Goal: Use online tool/utility: Utilize a website feature to perform a specific function

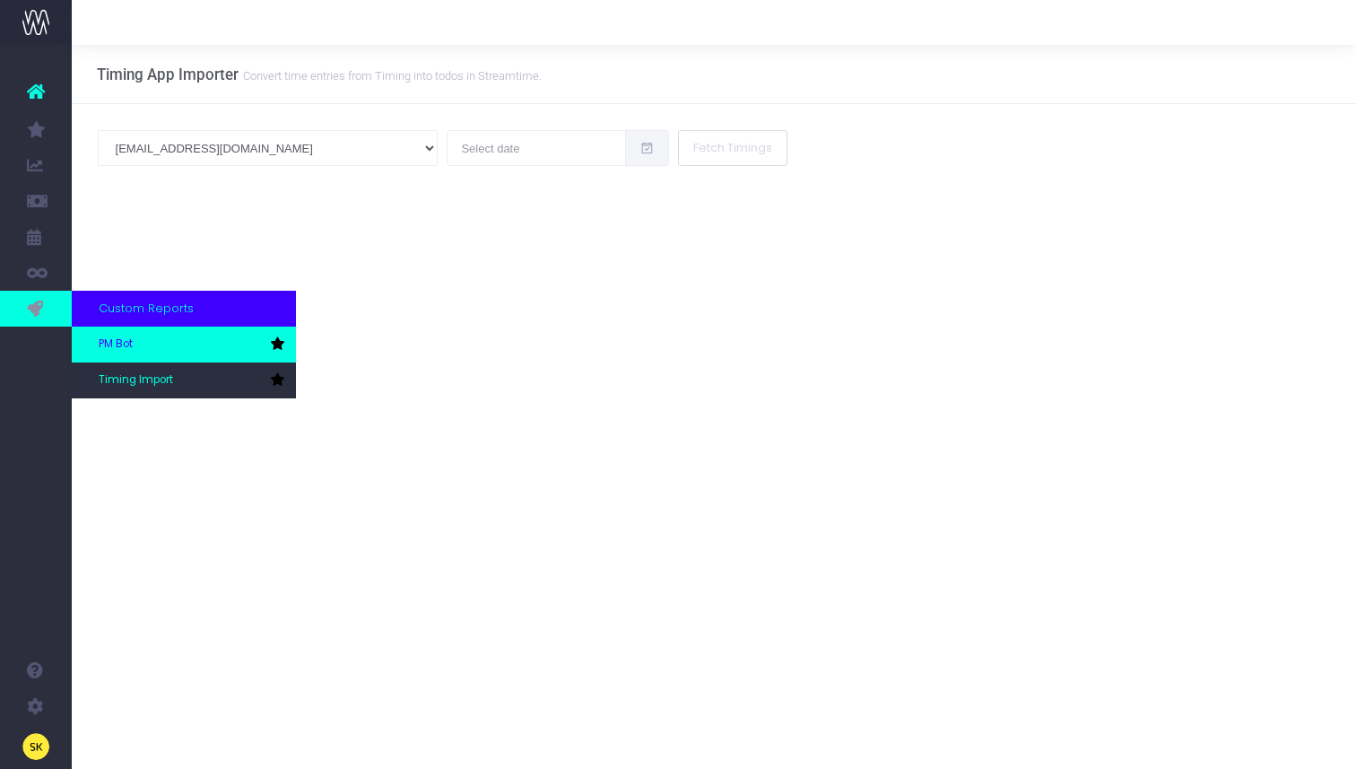
click at [116, 347] on span "PM Bot" at bounding box center [116, 344] width 34 height 16
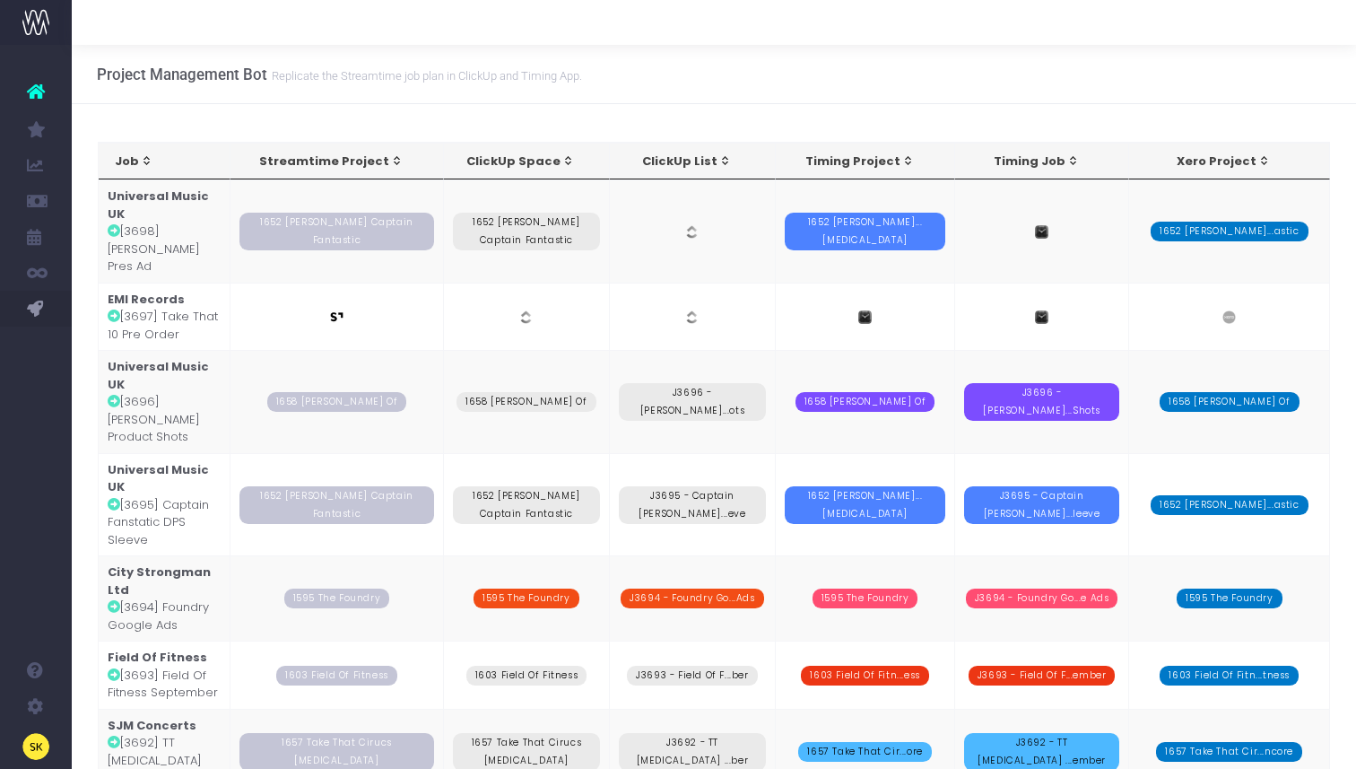
click at [152, 232] on td "Universal Music UK [3698] [PERSON_NAME] Pres Ad" at bounding box center [165, 230] width 133 height 103
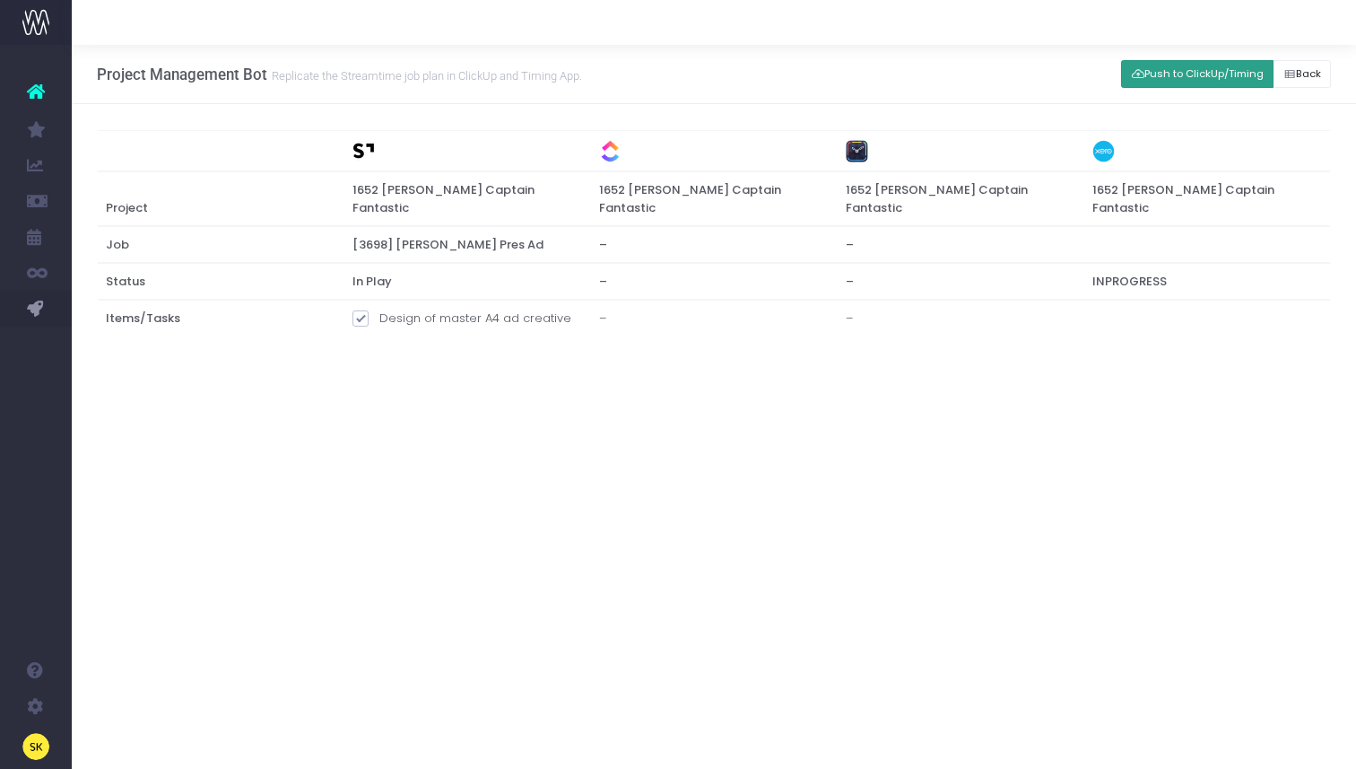
click at [1148, 75] on button "Push to ClickUp/Timing" at bounding box center [1197, 74] width 153 height 28
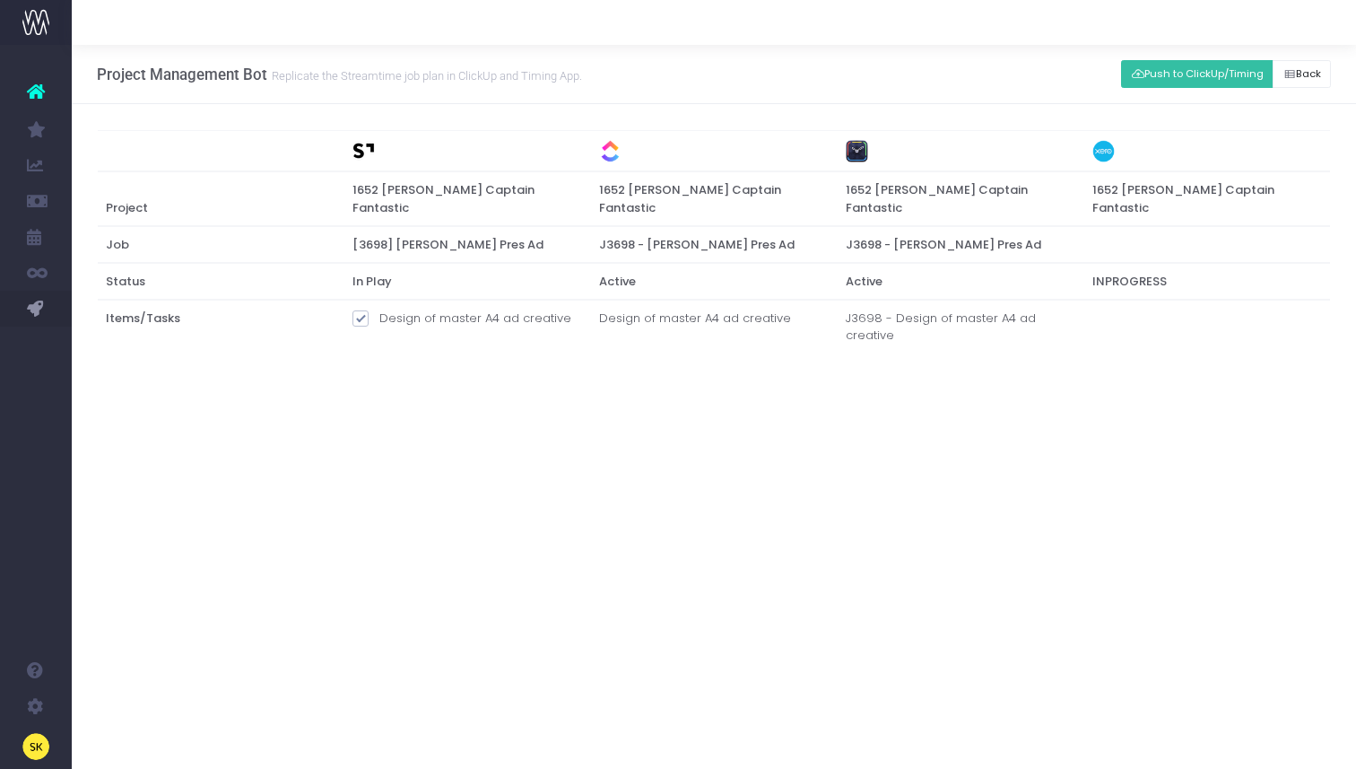
drag, startPoint x: 757, startPoint y: 213, endPoint x: 683, endPoint y: 210, distance: 74.5
click at [621, 226] on th "J3698 - [PERSON_NAME] Pres Ad" at bounding box center [714, 244] width 247 height 37
drag, startPoint x: 755, startPoint y: 214, endPoint x: 728, endPoint y: 229, distance: 31.7
click at [728, 229] on th "J3698 - [PERSON_NAME] Pres Ad" at bounding box center [714, 244] width 247 height 37
copy span "J3698 - Elton Pres Ad"
